Goal: Task Accomplishment & Management: Manage account settings

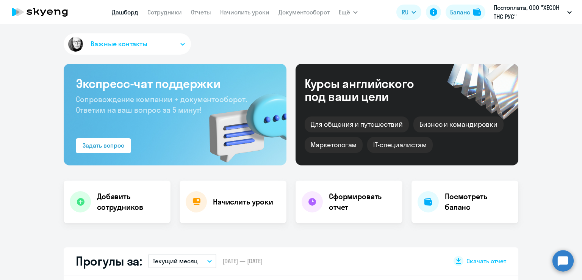
select select "30"
click at [239, 17] on nav "[PERSON_NAME] Отчеты Начислить уроки Документооборот" at bounding box center [221, 12] width 218 height 15
click at [236, 13] on link "Начислить уроки" at bounding box center [244, 12] width 49 height 8
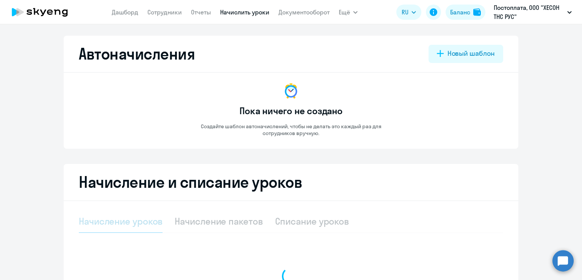
select select "10"
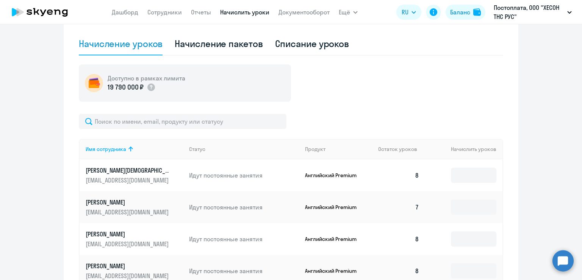
scroll to position [114, 0]
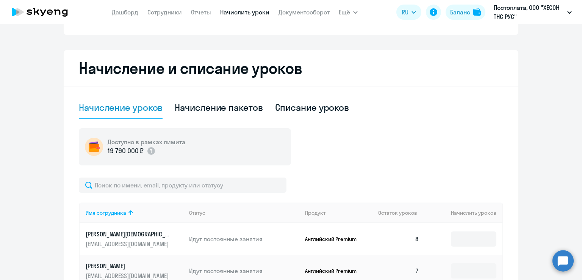
click at [133, 111] on div "Начисление уроков" at bounding box center [121, 107] width 84 height 12
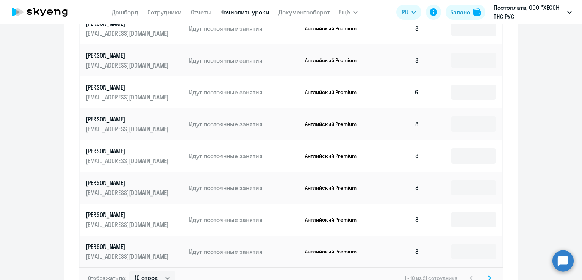
scroll to position [439, 0]
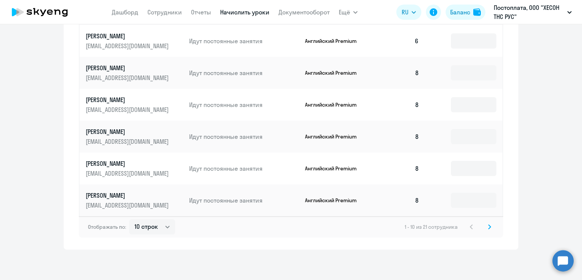
click at [485, 229] on svg-icon at bounding box center [489, 226] width 9 height 9
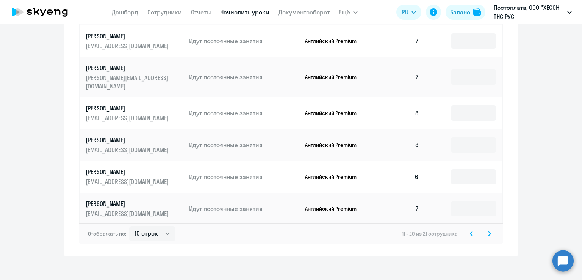
click at [489, 231] on icon at bounding box center [490, 233] width 2 height 4
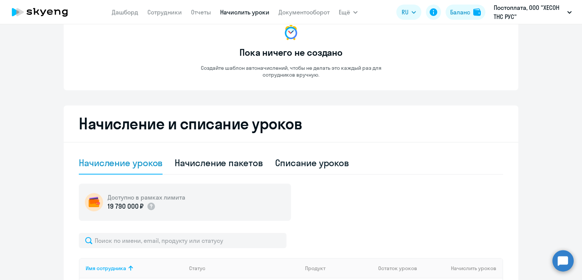
scroll to position [0, 0]
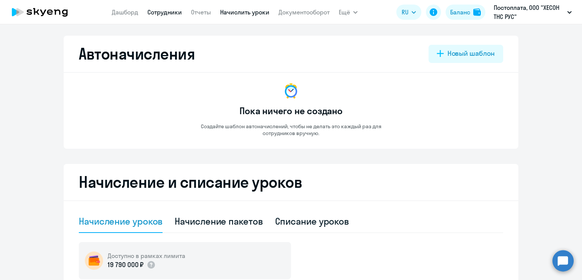
click at [169, 13] on link "Сотрудники" at bounding box center [164, 12] width 35 height 8
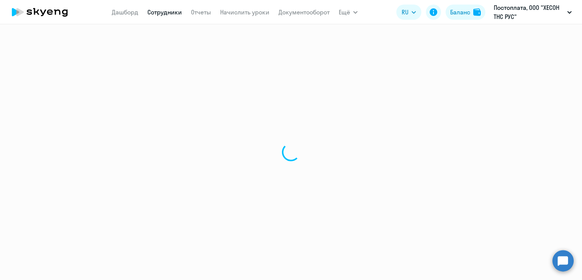
select select "30"
